Goal: Find contact information: Find phone number

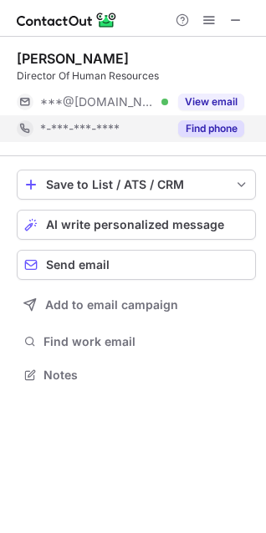
scroll to position [8, 8]
click at [213, 129] on button "Find phone" at bounding box center [211, 128] width 66 height 17
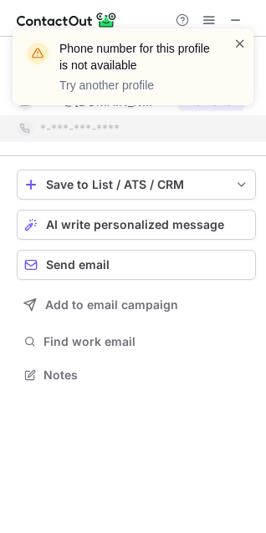
click at [243, 46] on span at bounding box center [239, 43] width 13 height 17
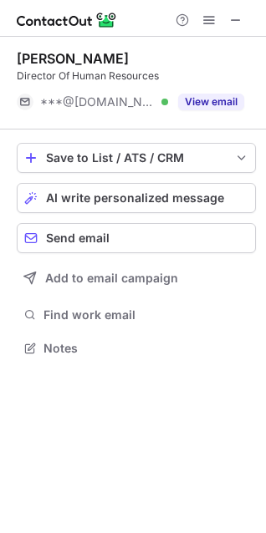
click at [238, 15] on div "Phone number for this profile is not available Try another profile" at bounding box center [132, 28] width 267 height 33
click at [231, 20] on span at bounding box center [235, 19] width 13 height 13
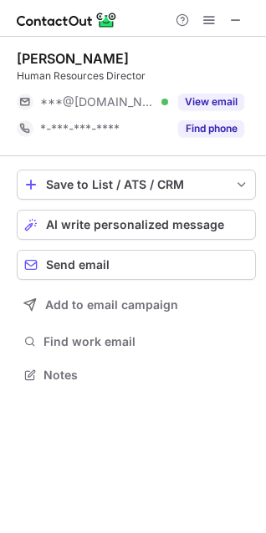
scroll to position [363, 266]
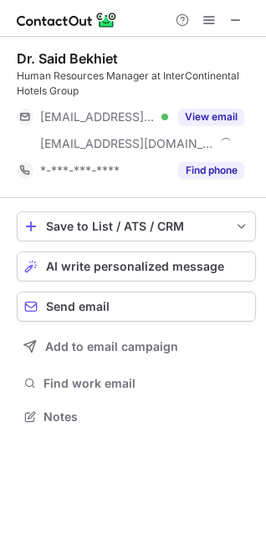
scroll to position [404, 266]
click at [233, 20] on span at bounding box center [235, 19] width 13 height 13
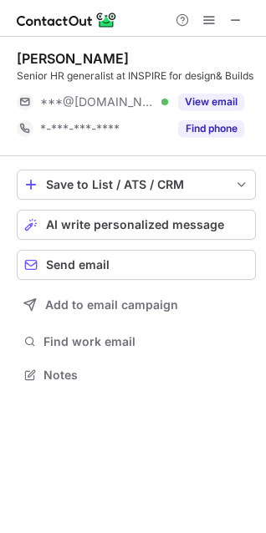
scroll to position [8, 8]
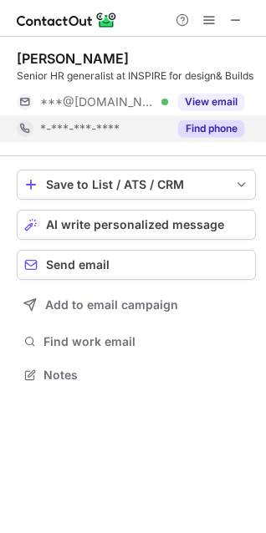
click at [233, 136] on button "Find phone" at bounding box center [211, 128] width 66 height 17
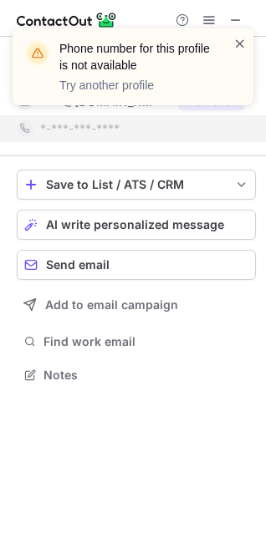
click at [240, 44] on span at bounding box center [239, 43] width 13 height 17
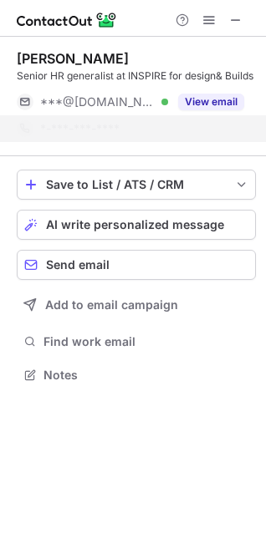
click at [238, 17] on div "Phone number for this profile is not available Try another profile" at bounding box center [132, 74] width 267 height 124
click at [231, 17] on span at bounding box center [235, 19] width 13 height 13
